Goal: Transaction & Acquisition: Book appointment/travel/reservation

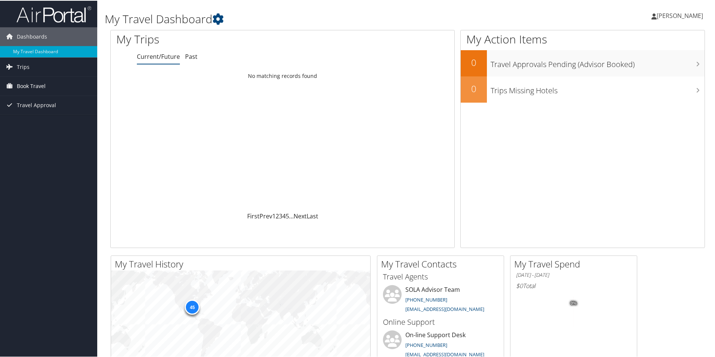
click at [39, 83] on span "Book Travel" at bounding box center [31, 85] width 29 height 19
click at [36, 111] on link "Book/Manage Online Trips" at bounding box center [48, 111] width 97 height 11
